Goal: Task Accomplishment & Management: Manage account settings

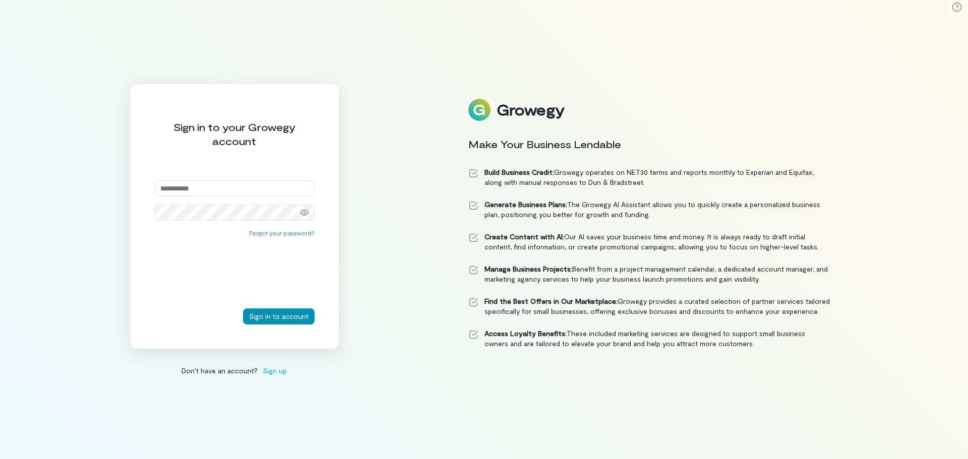
type input "**********"
click at [273, 320] on button "Sign in to account" at bounding box center [279, 316] width 72 height 16
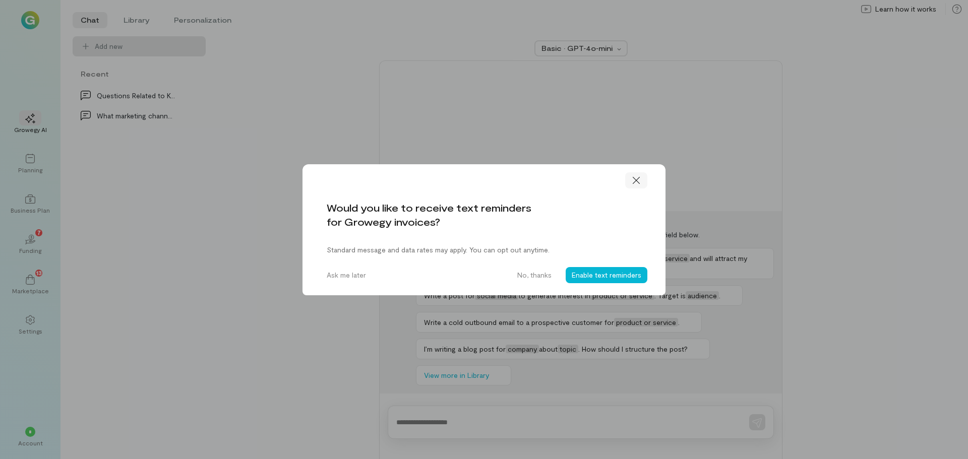
click at [634, 179] on icon at bounding box center [636, 180] width 10 height 10
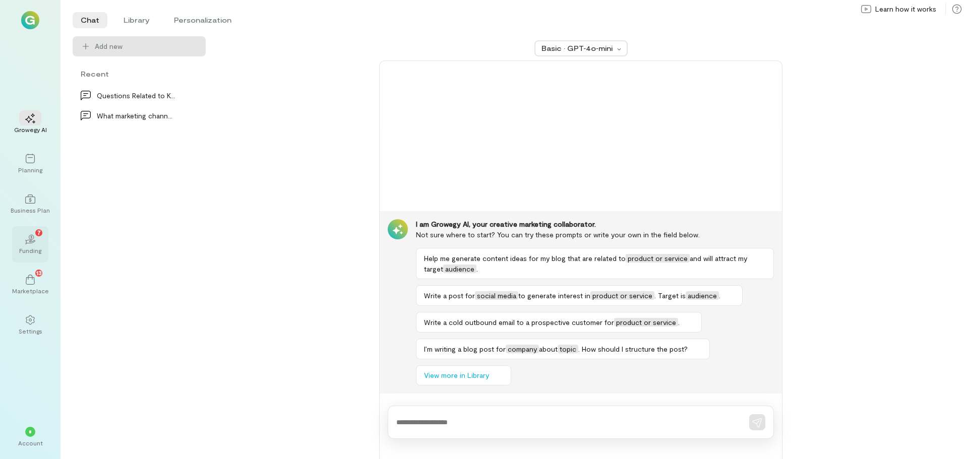
click at [33, 237] on icon "02" at bounding box center [30, 239] width 10 height 10
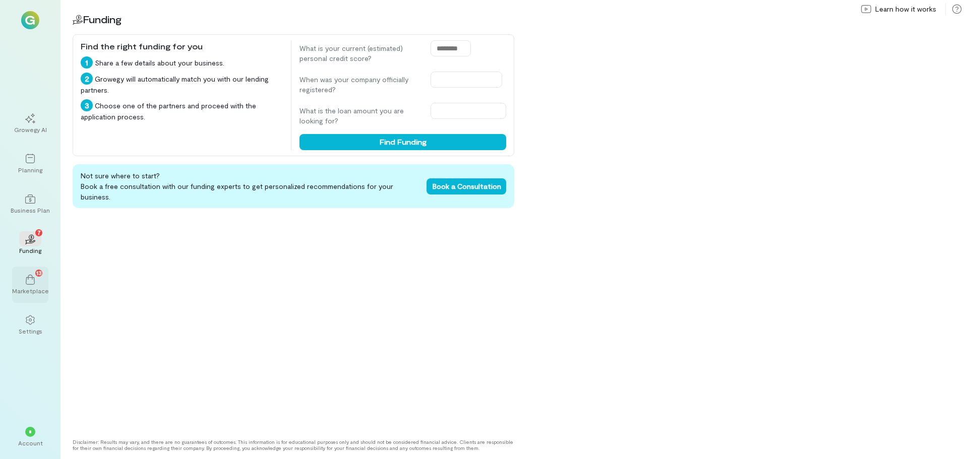
click at [34, 277] on icon at bounding box center [30, 280] width 10 height 10
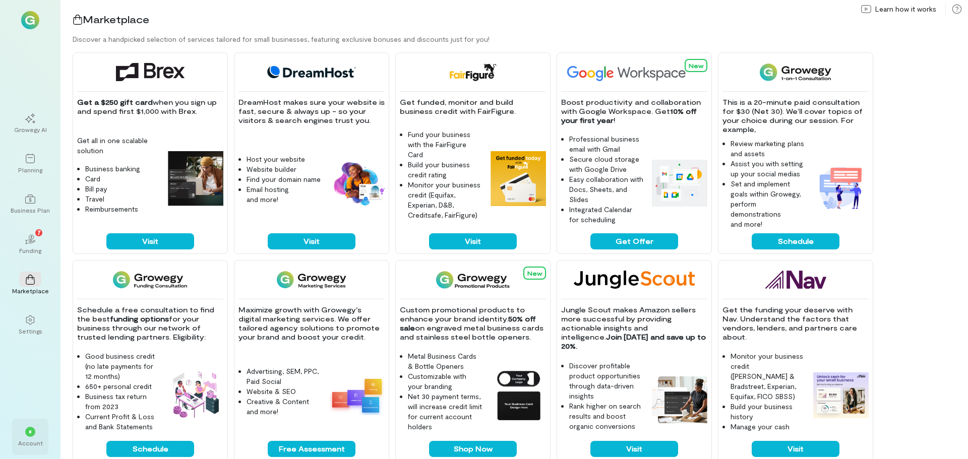
click at [27, 431] on div "*" at bounding box center [30, 432] width 10 height 10
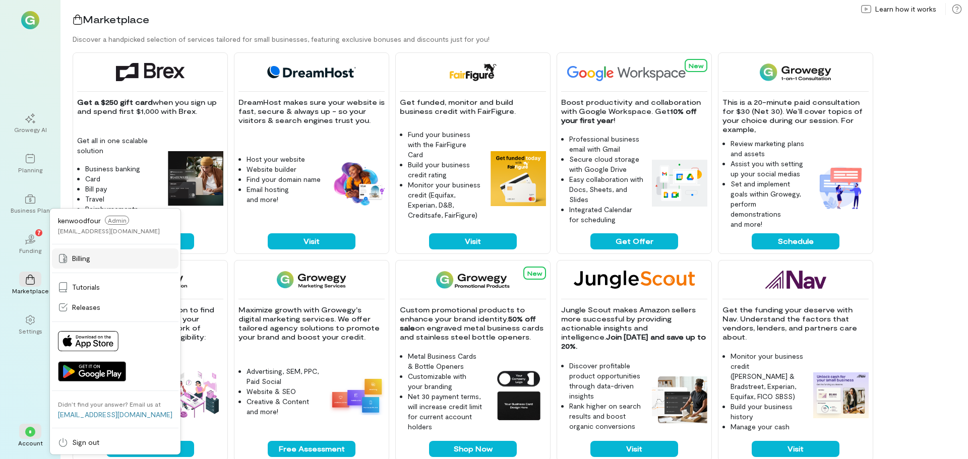
click at [83, 259] on span "Billing" at bounding box center [81, 258] width 18 height 10
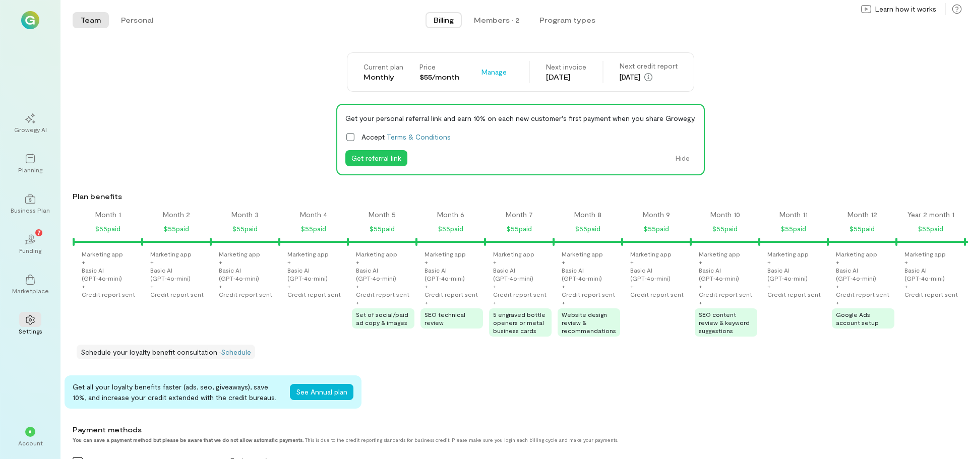
scroll to position [0, 1405]
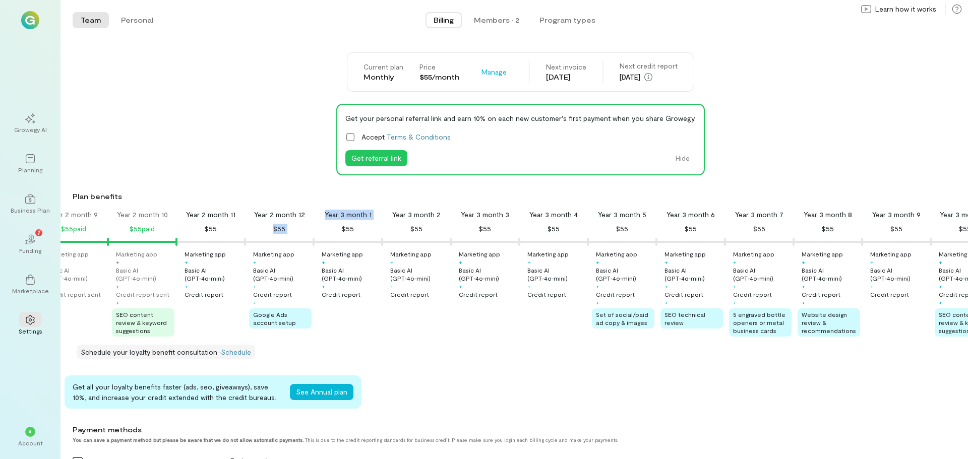
drag, startPoint x: 306, startPoint y: 234, endPoint x: 330, endPoint y: 234, distance: 23.7
click at [313, 233] on div "Year 3 month 1 $55" at bounding box center [347, 222] width 69 height 25
click at [670, 155] on button "Hide" at bounding box center [682, 158] width 26 height 16
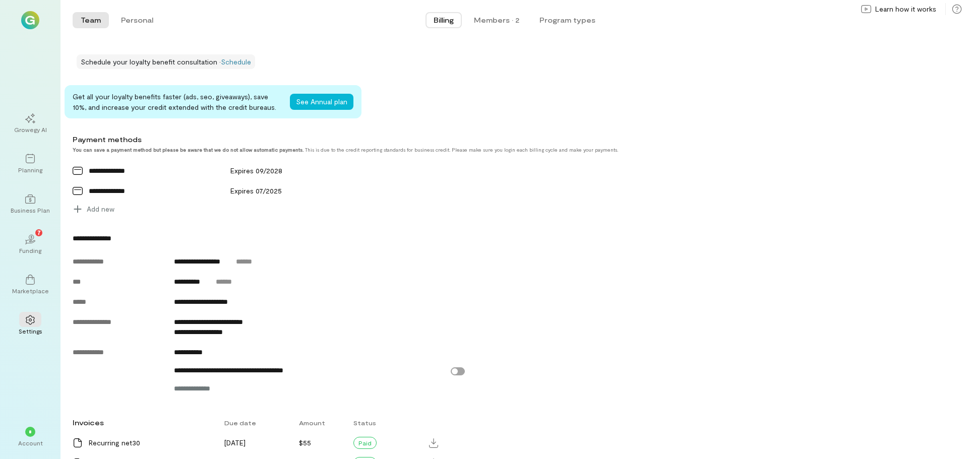
scroll to position [252, 0]
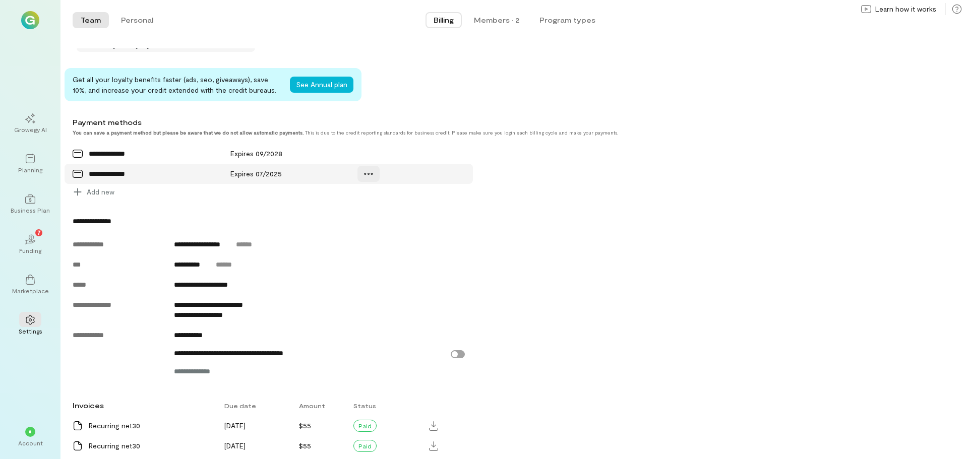
click at [364, 179] on icon at bounding box center [368, 174] width 10 height 10
click at [393, 201] on span "Manage" at bounding box center [392, 195] width 25 height 10
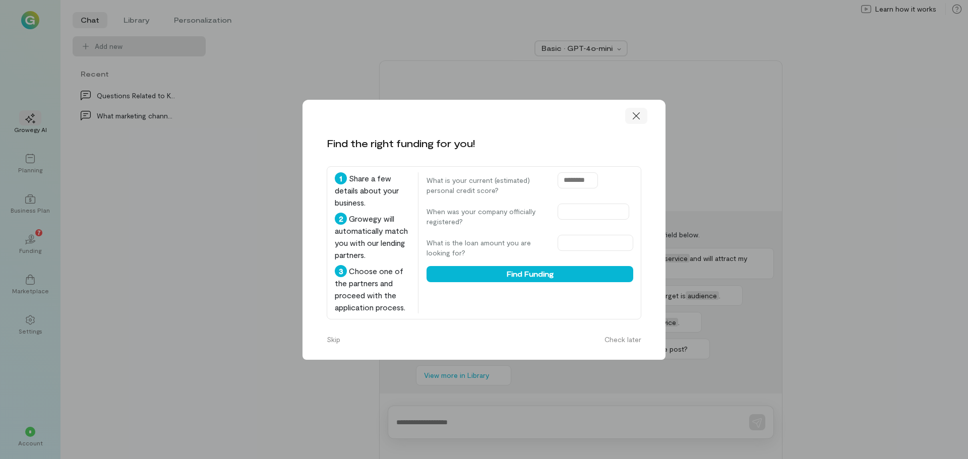
click at [637, 116] on icon at bounding box center [635, 115] width 7 height 7
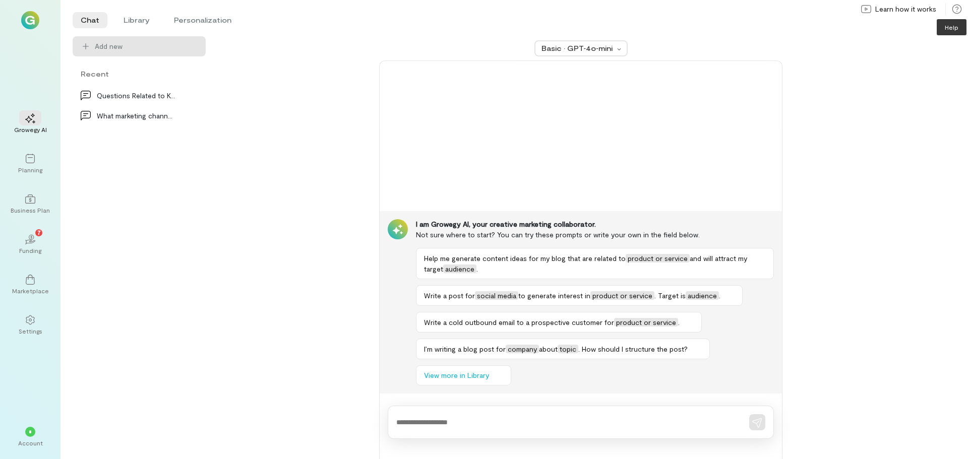
click at [956, 10] on icon at bounding box center [956, 9] width 10 height 10
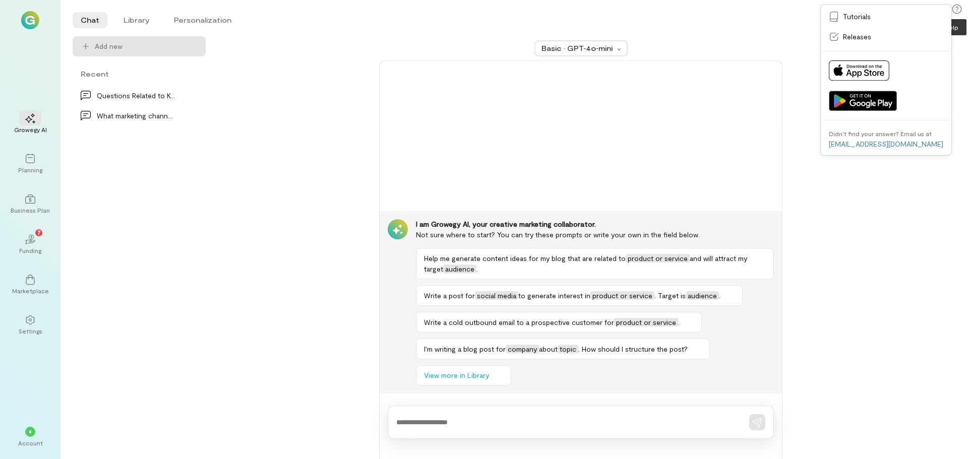
click at [956, 10] on icon at bounding box center [956, 9] width 10 height 10
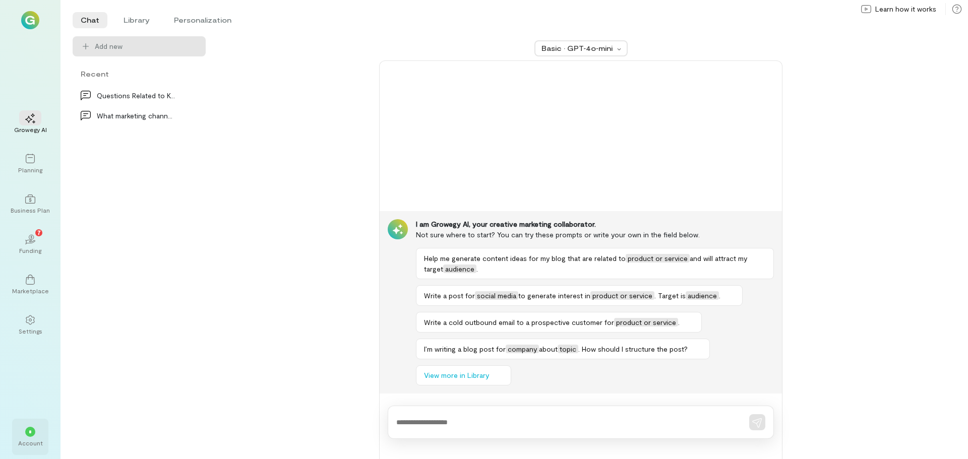
click at [31, 434] on span "*" at bounding box center [30, 432] width 3 height 6
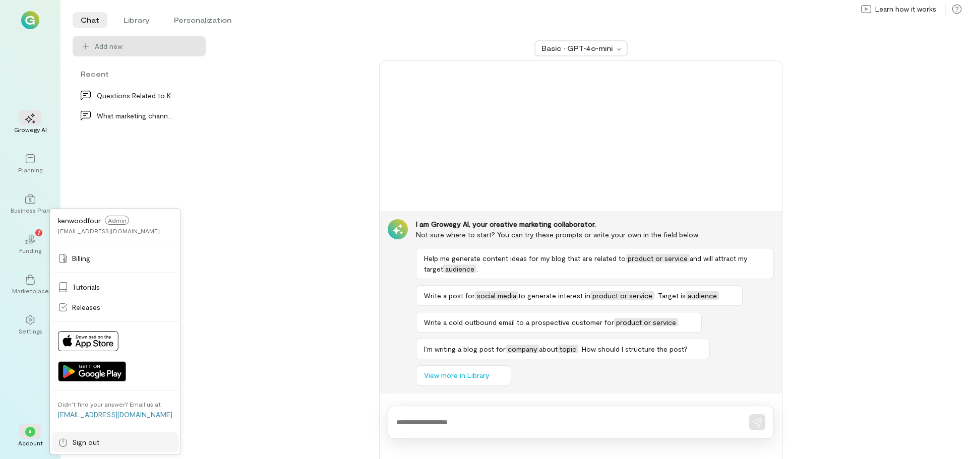
click at [86, 442] on span "Sign out" at bounding box center [85, 442] width 27 height 10
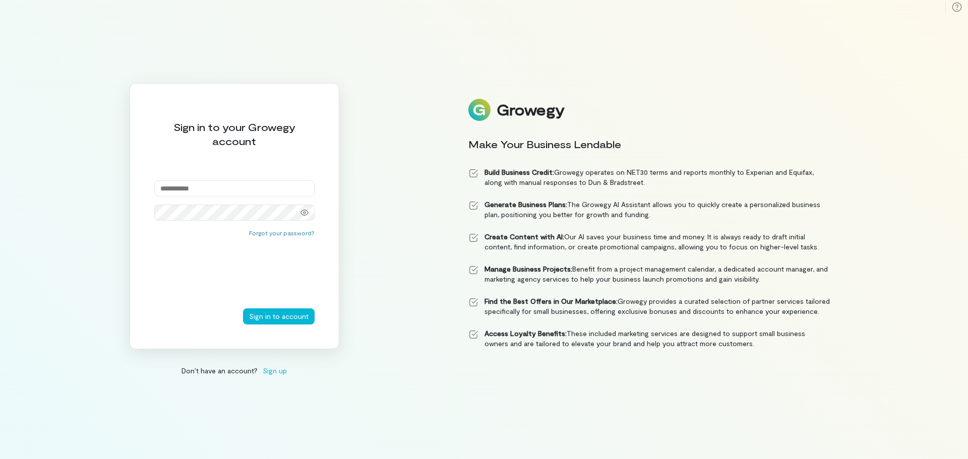
type input "**********"
